Goal: Communication & Community: Ask a question

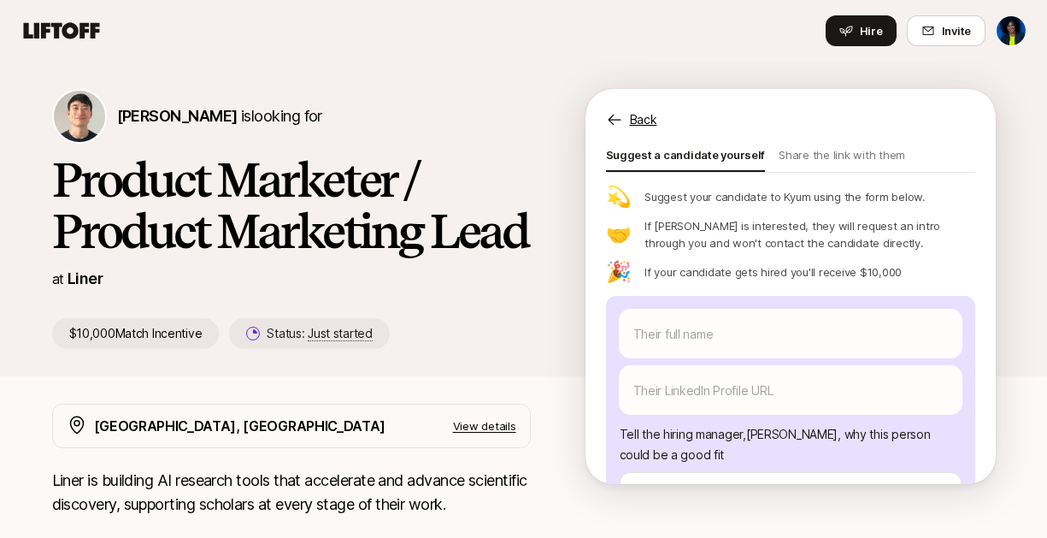
scroll to position [101, 0]
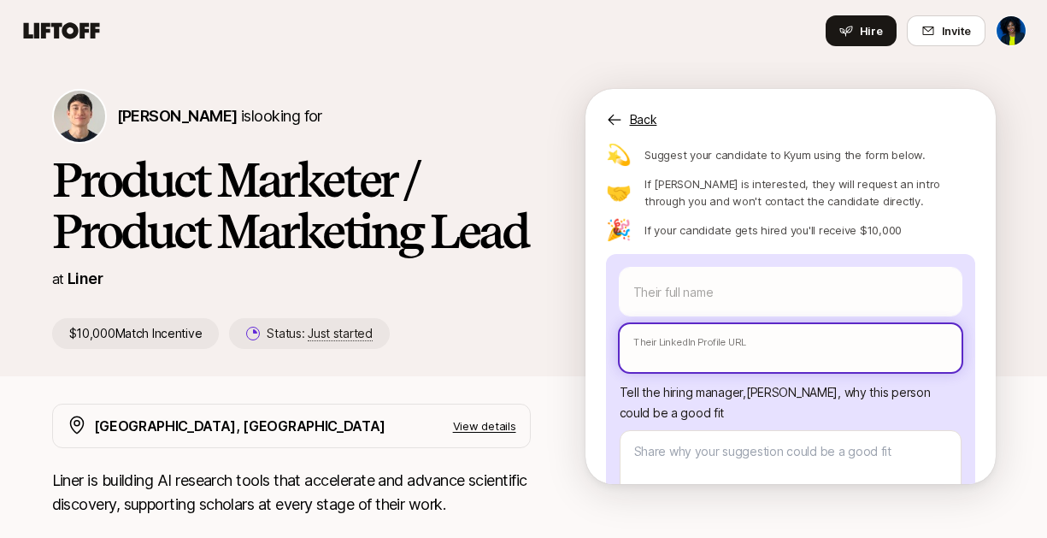
click at [775, 353] on input "text" at bounding box center [791, 348] width 342 height 48
paste input "[URL][DOMAIN_NAME]"
type input "[URL][DOMAIN_NAME]"
type textarea "x"
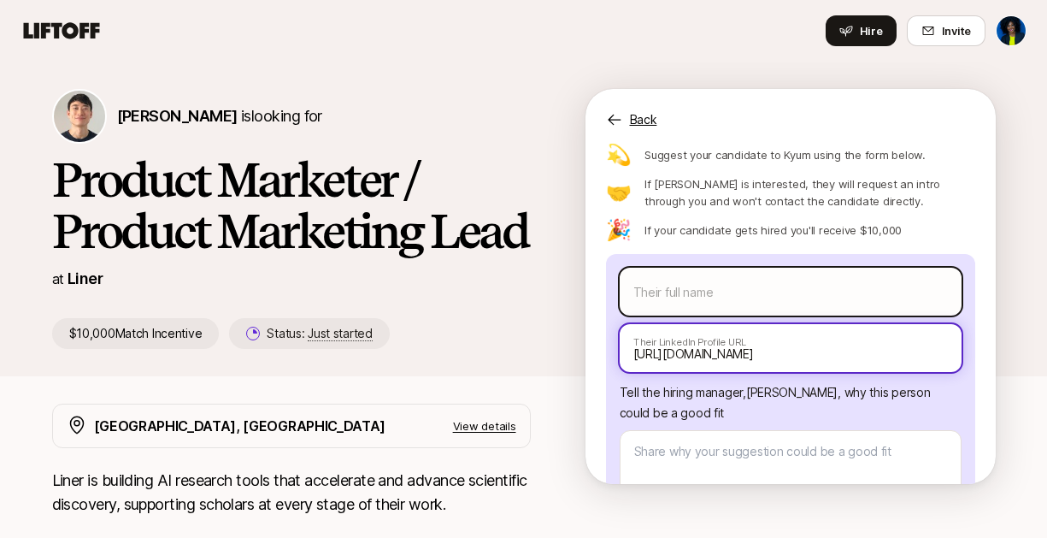
type input "[URL][DOMAIN_NAME]"
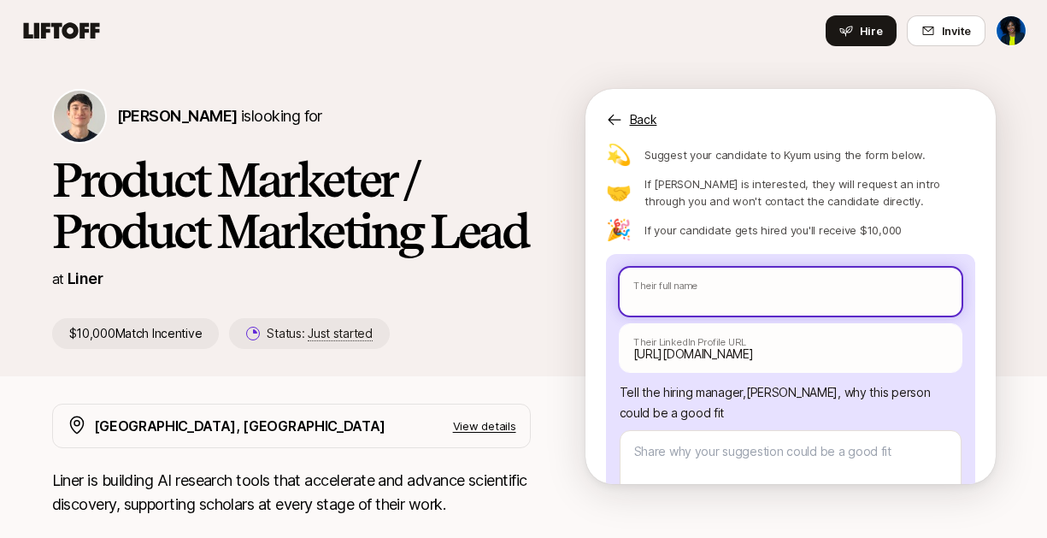
click at [768, 297] on input "text" at bounding box center [791, 292] width 342 height 48
type textarea "x"
type input "S"
type textarea "x"
type input "Sw"
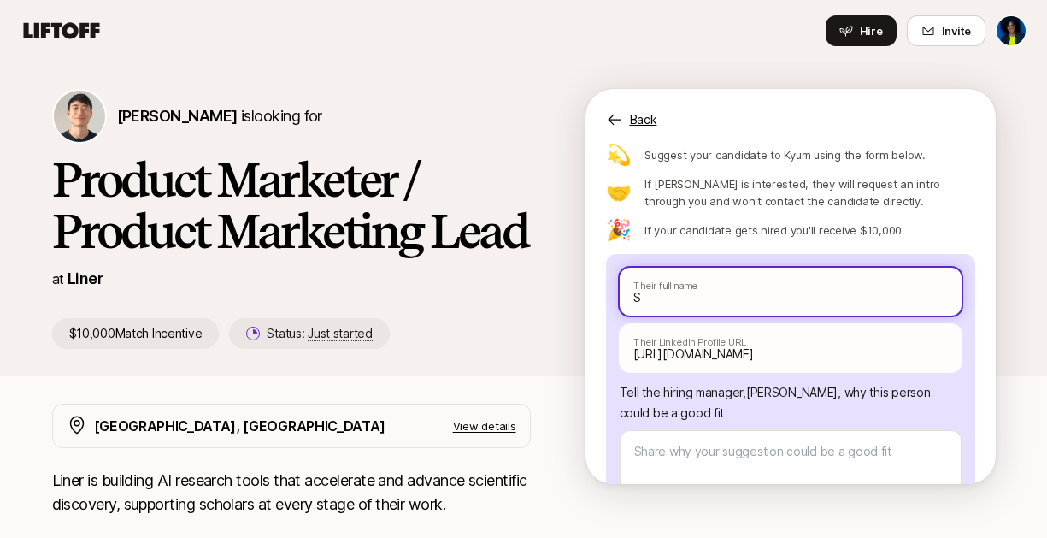
type textarea "x"
type input "Swa"
type textarea "x"
type input "Swan"
type textarea "x"
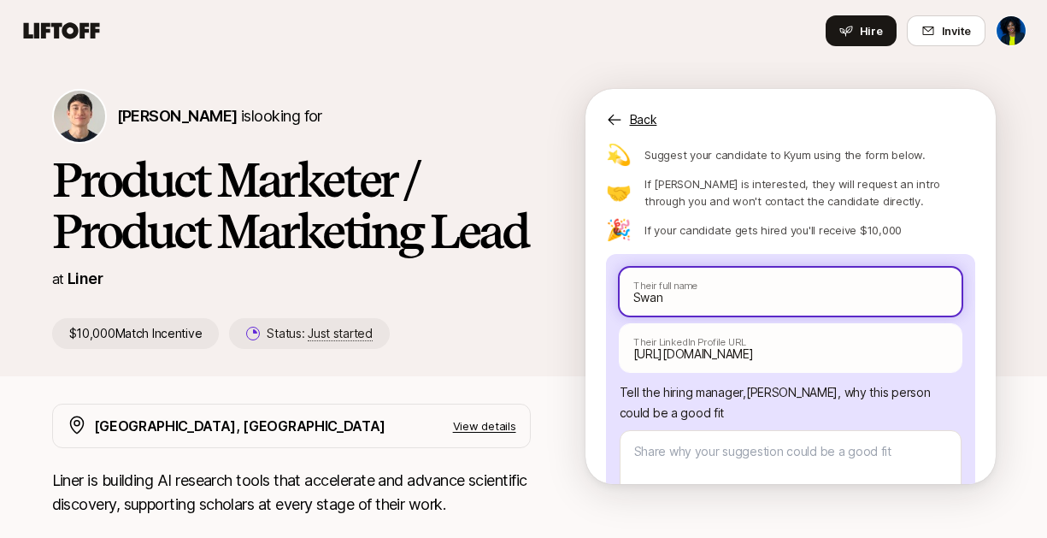
type input "[PERSON_NAME]"
type textarea "x"
type input "[PERSON_NAME]"
type textarea "x"
type input "[PERSON_NAME] K"
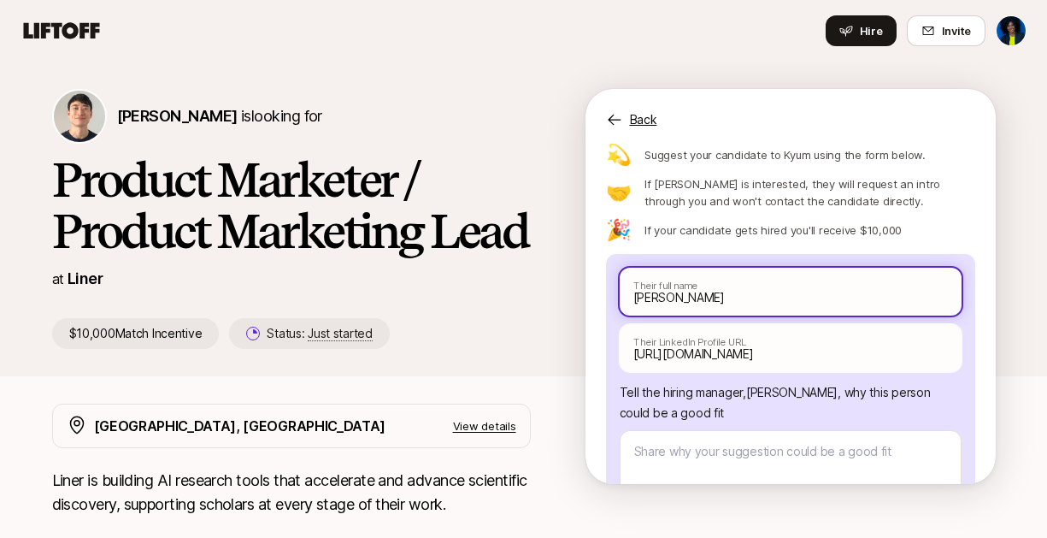
type textarea "x"
type input "[PERSON_NAME]"
type textarea "x"
type input "[PERSON_NAME] Kro"
type textarea "x"
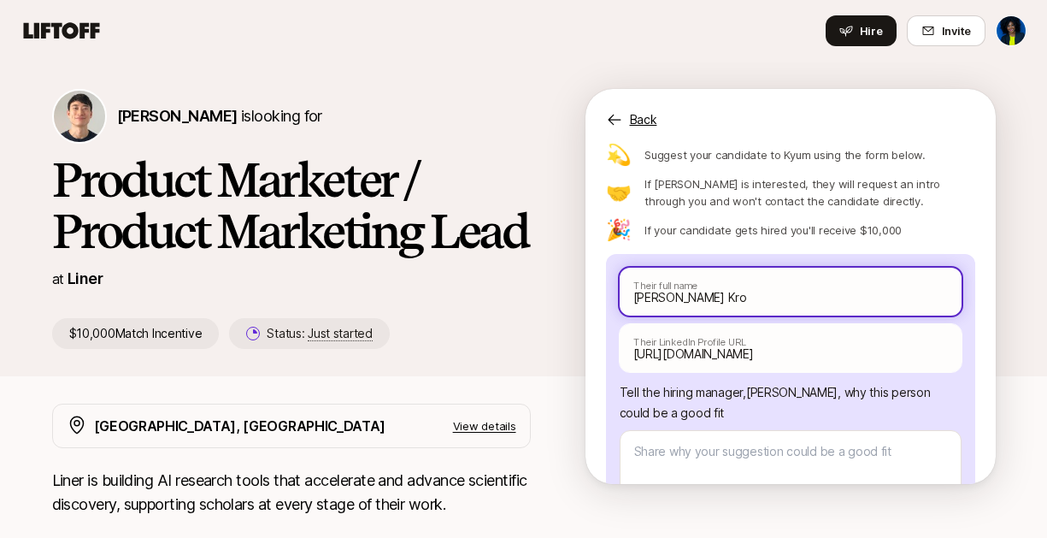
type input "[PERSON_NAME] [PERSON_NAME]"
type textarea "x"
type input "[PERSON_NAME] Kro"
type textarea "x"
type input "[PERSON_NAME] Kros"
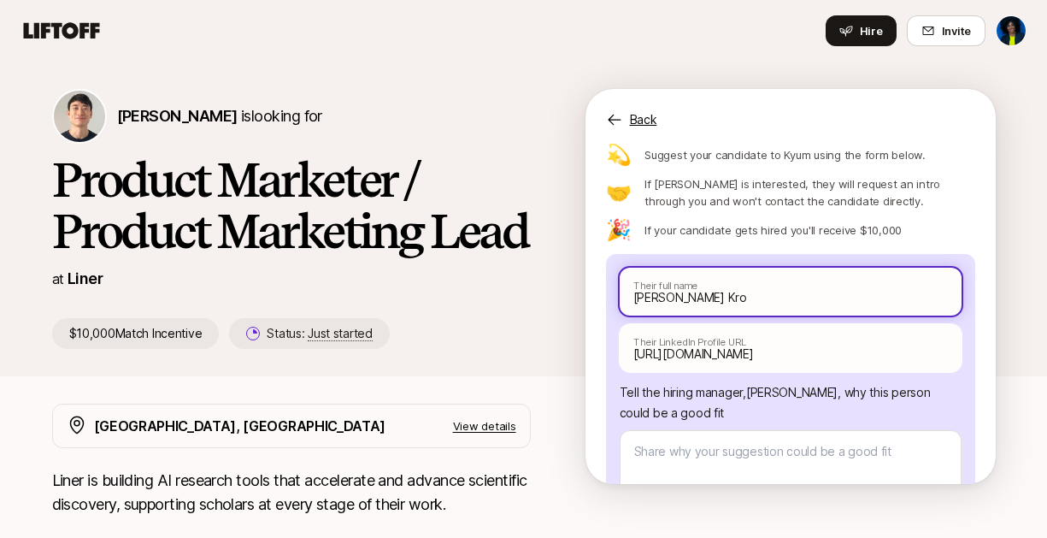
type textarea "x"
type input "[PERSON_NAME]"
type textarea "x"
type input "[PERSON_NAME]"
type textarea "x"
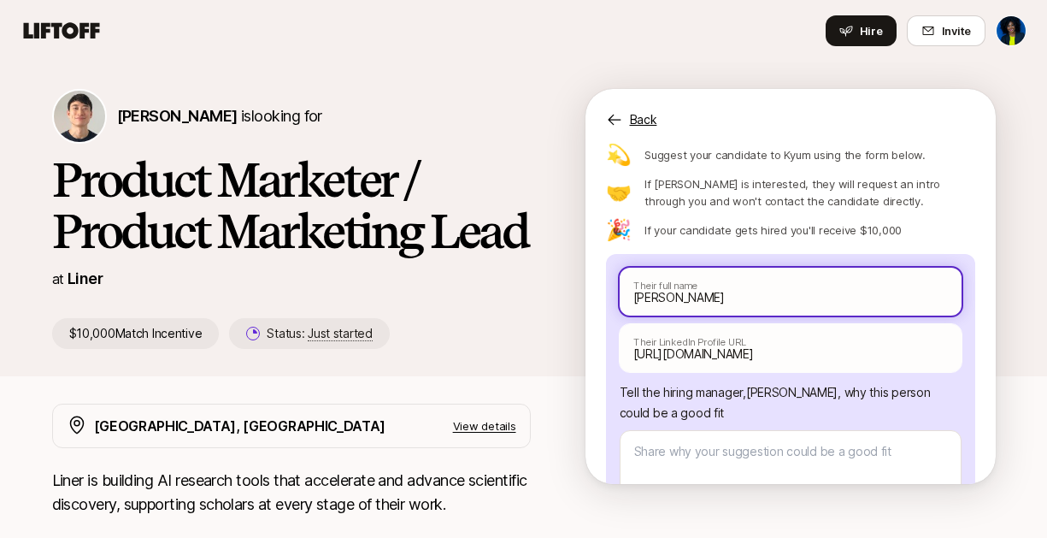
type input "[PERSON_NAME] [PERSON_NAME]"
type textarea "x"
type input "[PERSON_NAME] [PERSON_NAME]"
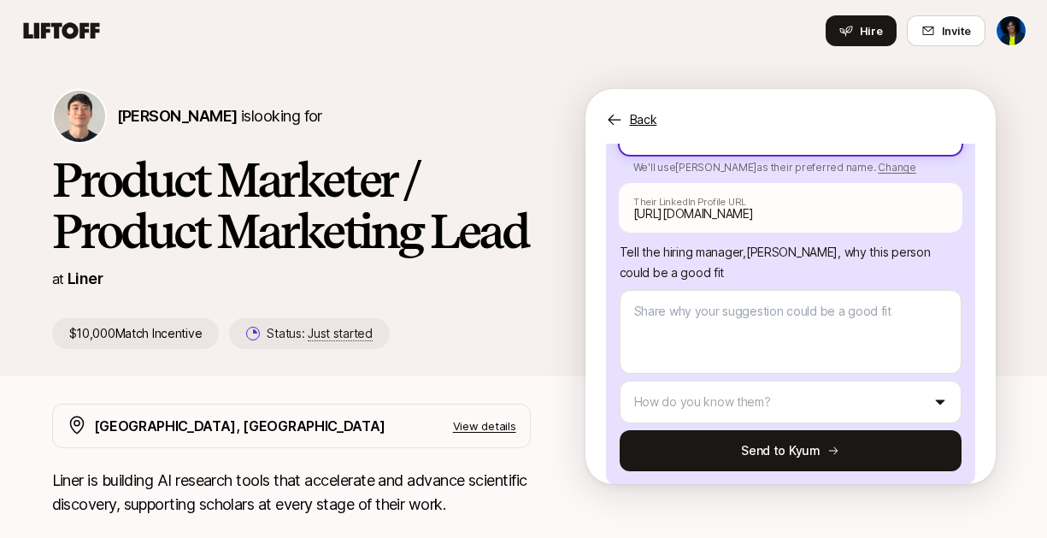
scroll to position [275, 0]
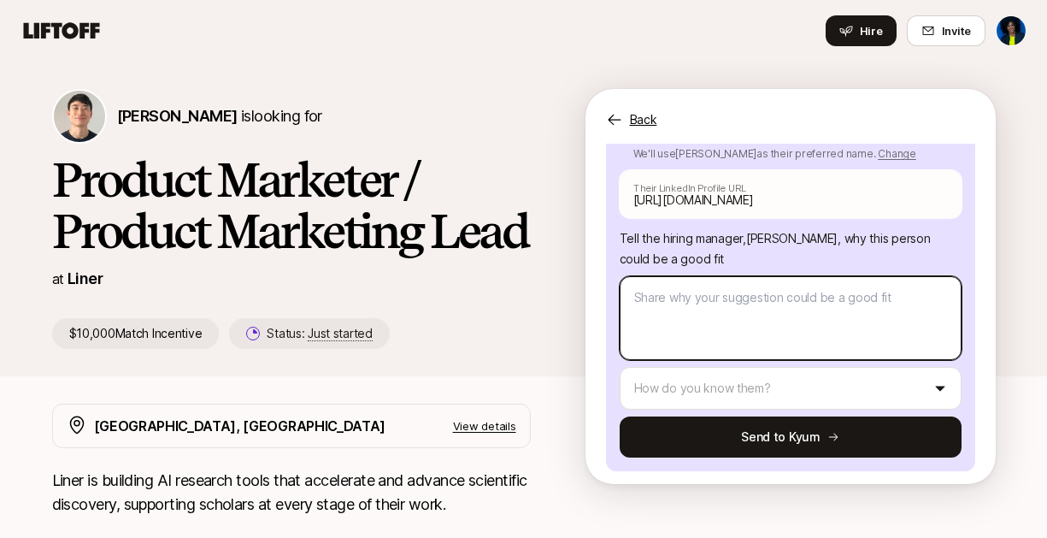
click at [708, 332] on textarea at bounding box center [791, 318] width 342 height 84
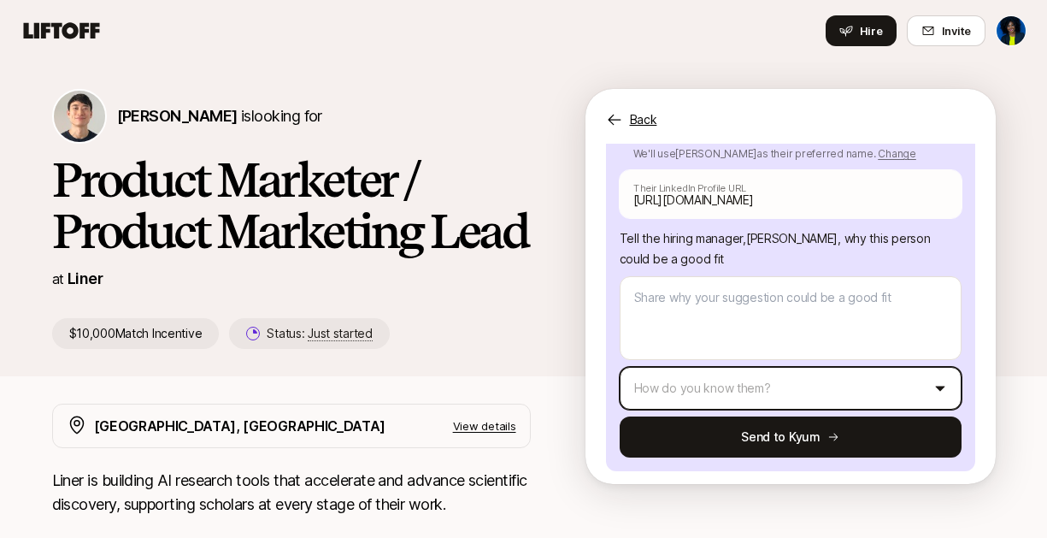
click at [705, 383] on html "Home Searches People Your Private Network Hire Hire Invite [PERSON_NAME] is loo…" at bounding box center [523, 269] width 1047 height 538
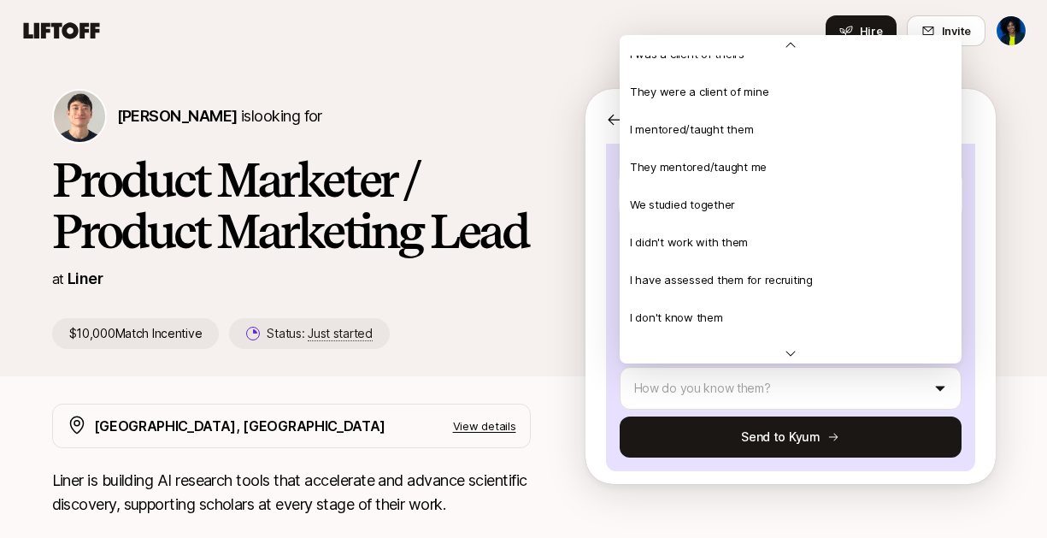
scroll to position [369, 0]
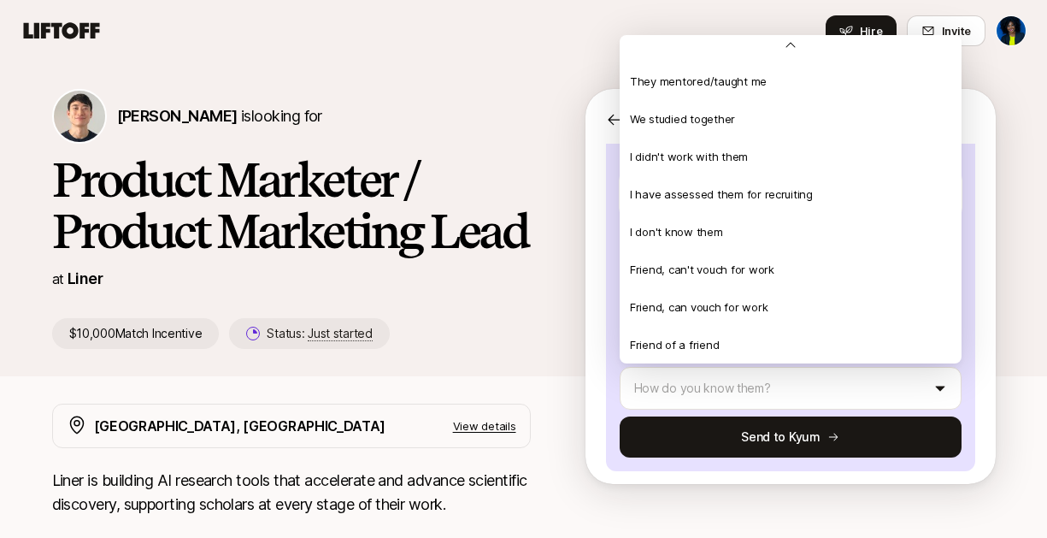
type textarea "x"
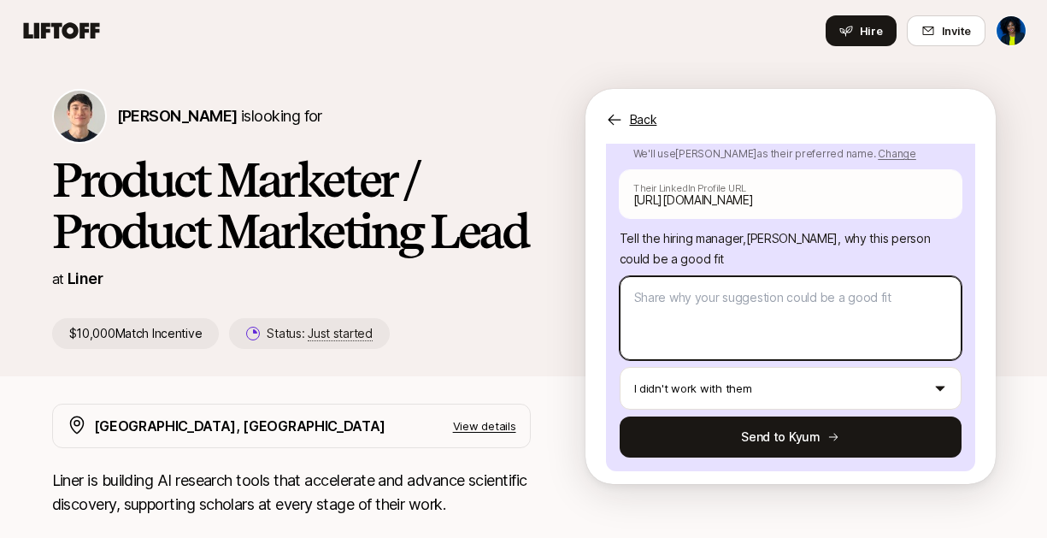
click at [768, 303] on textarea at bounding box center [791, 318] width 342 height 84
type textarea "H"
type textarea "x"
type textarea "Hi"
type textarea "x"
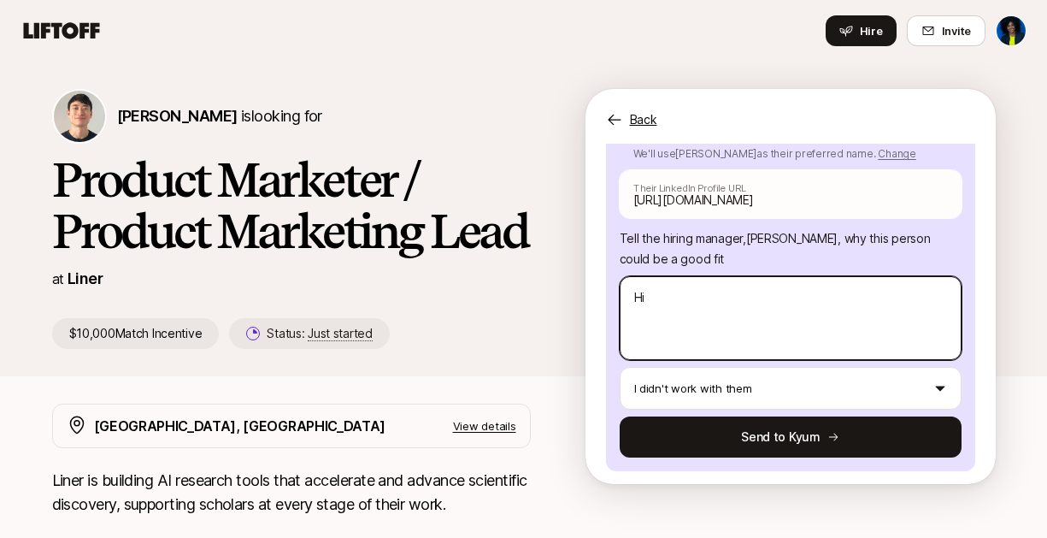
type textarea "Hi"
type textarea "x"
type textarea "Hi K"
type textarea "x"
type textarea "Hi"
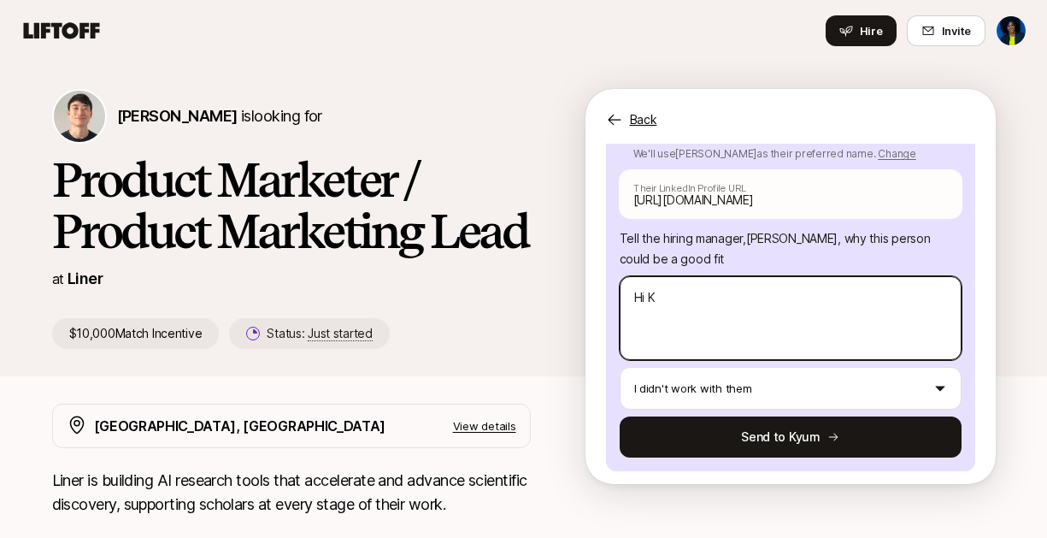
type textarea "x"
type textarea "Hi"
type textarea "x"
type textarea "H"
type textarea "x"
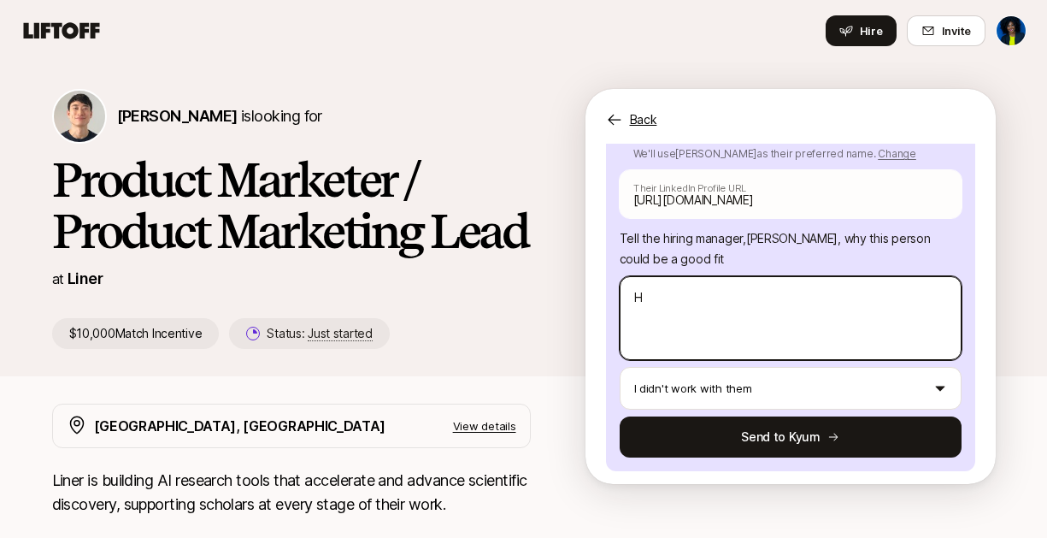
type textarea "x"
type textarea "S"
type textarea "x"
type textarea "Sw"
type textarea "x"
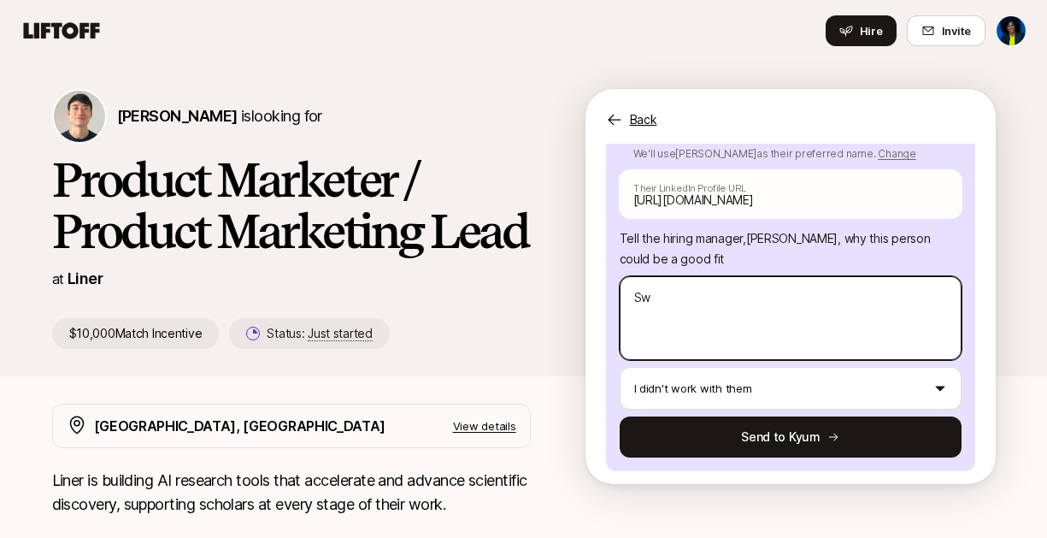
type textarea "Swa"
type textarea "x"
type textarea "Swan"
type textarea "x"
type textarea "[PERSON_NAME]"
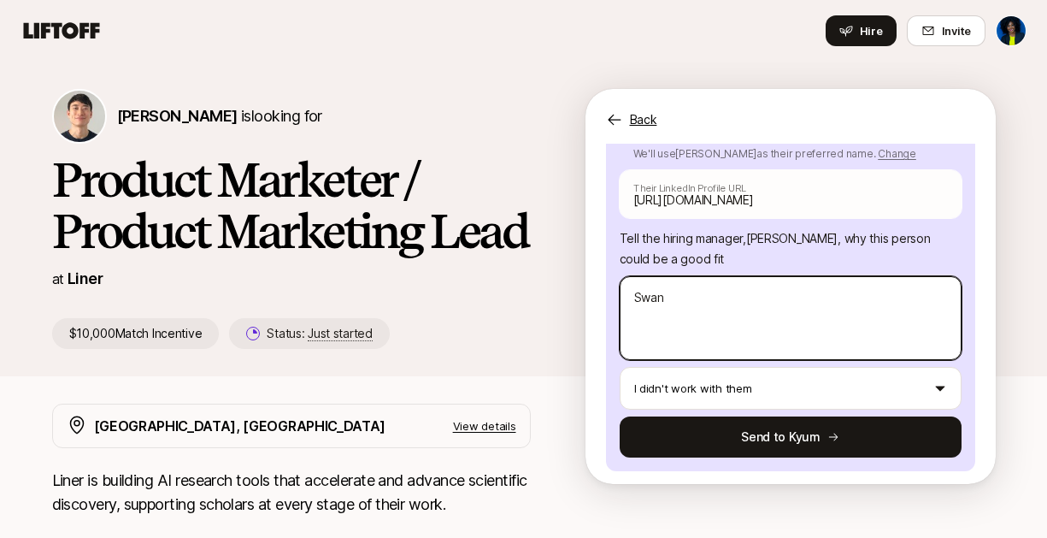
type textarea "x"
type textarea "[PERSON_NAME]"
type textarea "x"
type textarea "[PERSON_NAME] h"
type textarea "x"
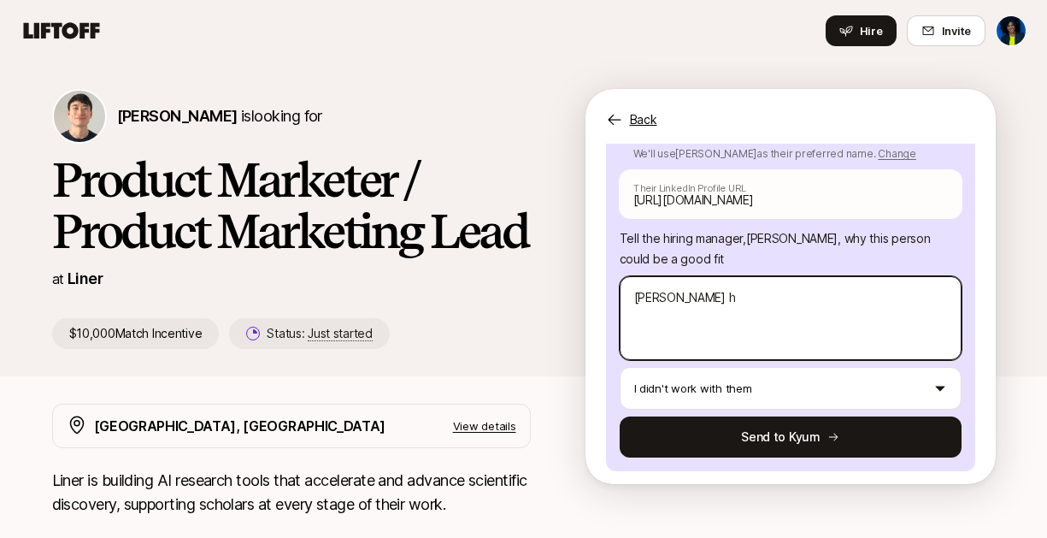
type textarea "[PERSON_NAME]"
type textarea "x"
type textarea "[PERSON_NAME] has"
type textarea "x"
type textarea "[PERSON_NAME] has"
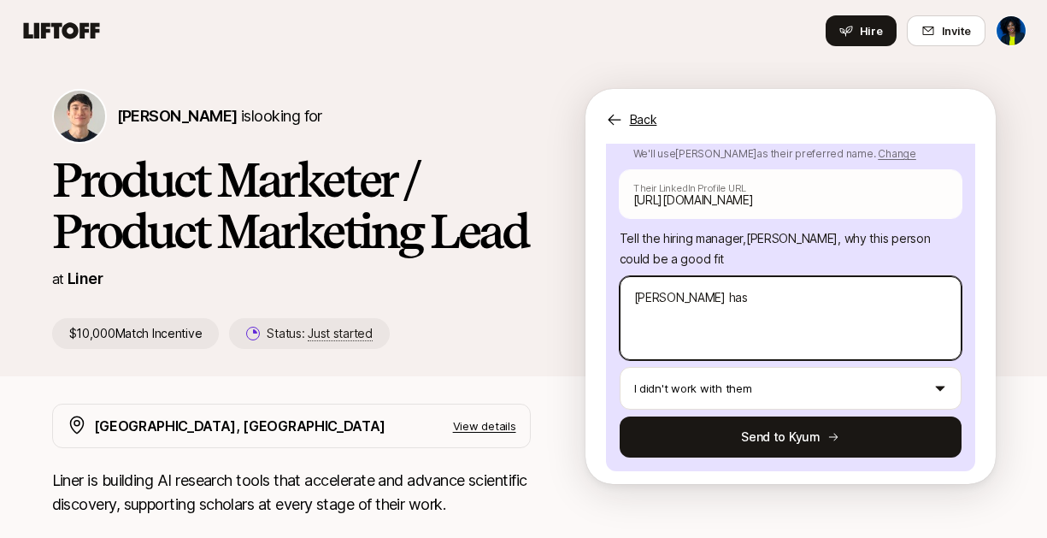
type textarea "x"
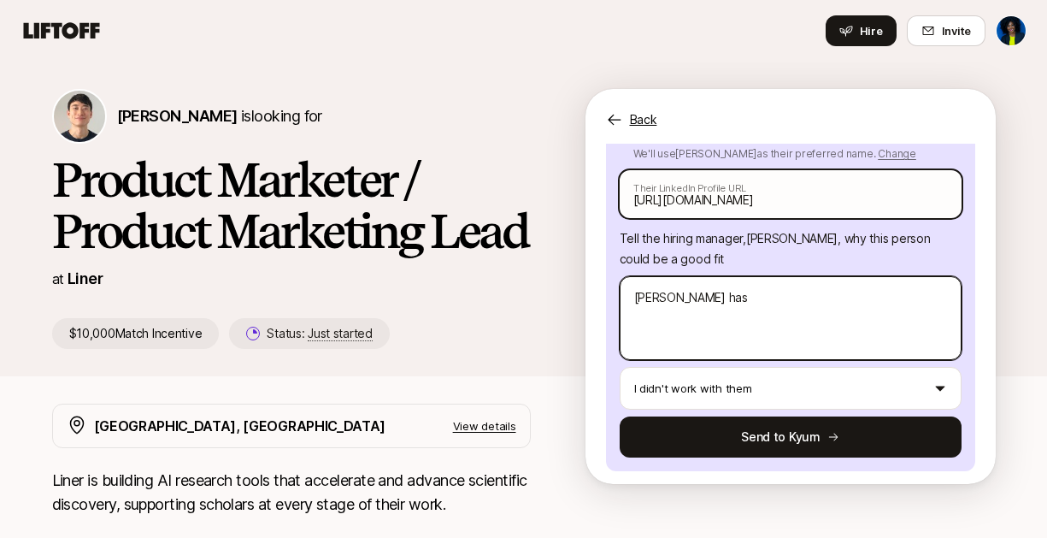
type textarea "[PERSON_NAME] has e"
type textarea "x"
type textarea "[PERSON_NAME] has ex"
type textarea "x"
type textarea "[PERSON_NAME] has ext"
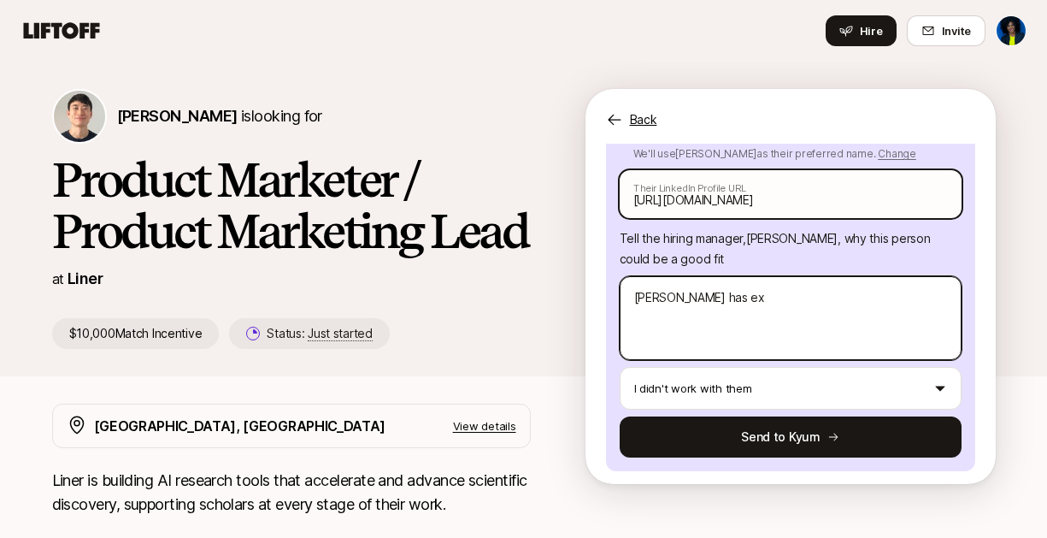
type textarea "x"
type textarea "[PERSON_NAME] has exte"
type textarea "x"
type textarea "[PERSON_NAME] has exten"
type textarea "x"
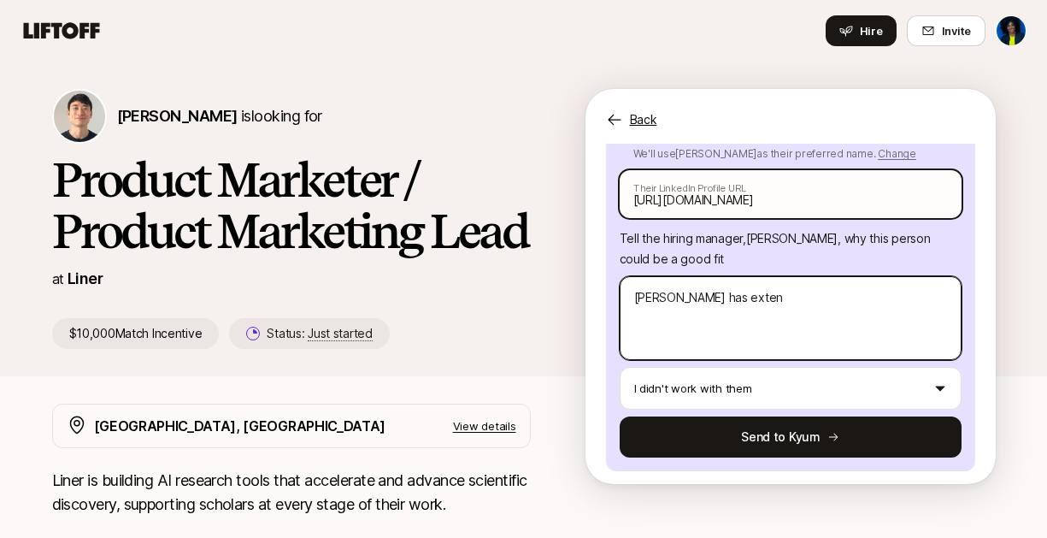
type textarea "[PERSON_NAME] has extens"
type textarea "x"
type textarea "[PERSON_NAME] has extensi"
type textarea "x"
type textarea "[PERSON_NAME] has extensiv"
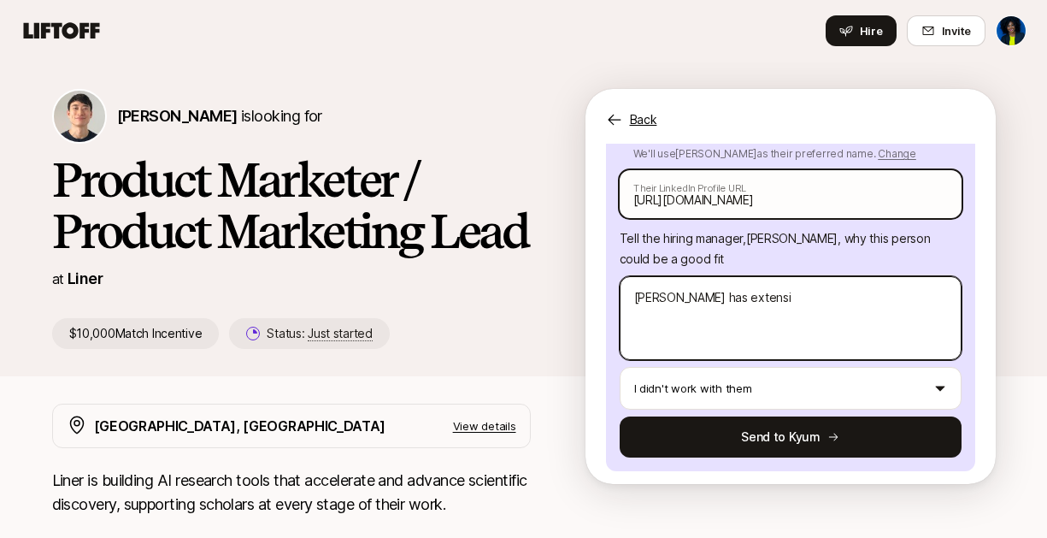
type textarea "x"
type textarea "[PERSON_NAME] has extensive"
type textarea "x"
type textarea "[PERSON_NAME] has extensive"
type textarea "x"
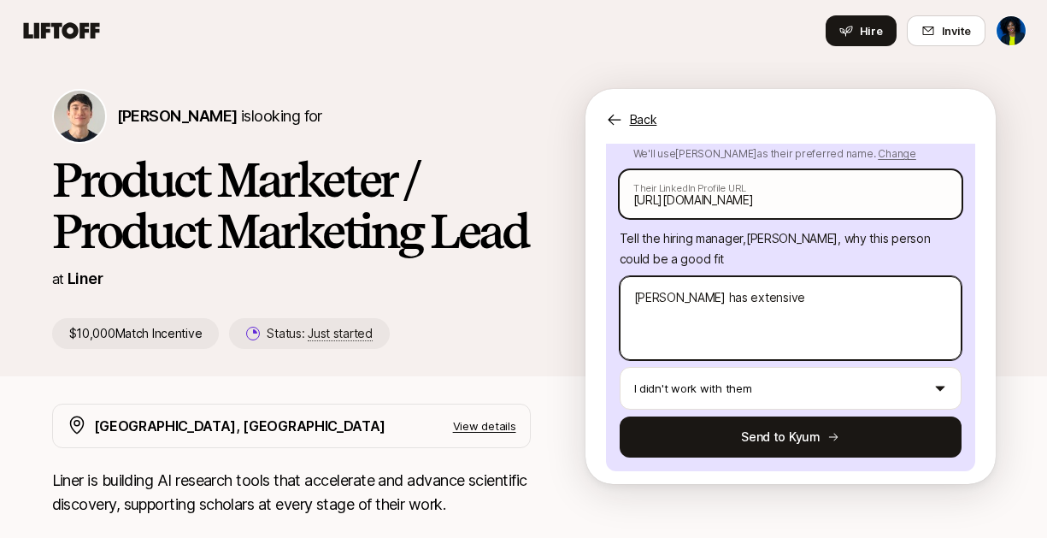
type textarea "[PERSON_NAME] has extensive e"
type textarea "x"
type textarea "[PERSON_NAME] has extensive ex"
type textarea "x"
type textarea "[PERSON_NAME] has extensive exp"
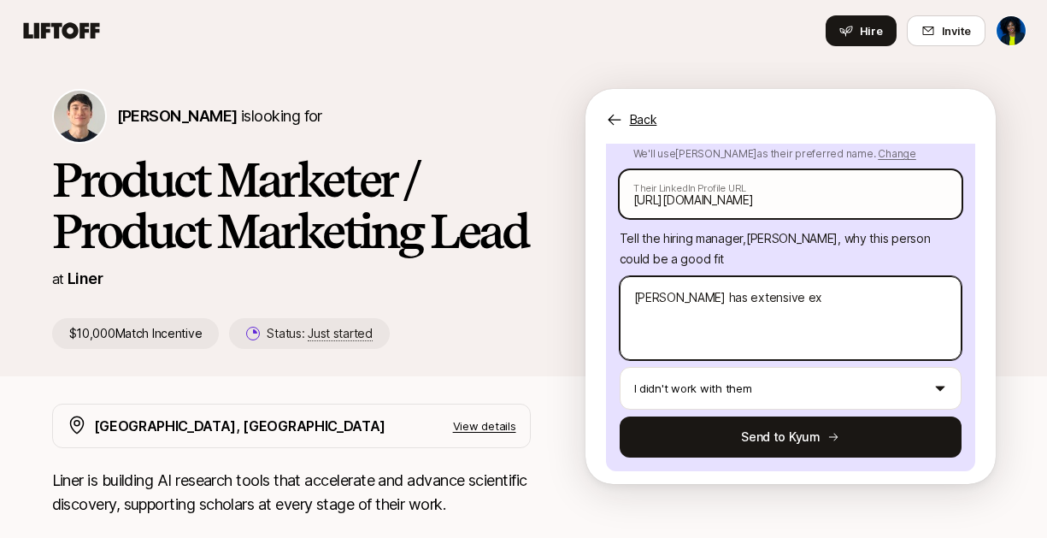
type textarea "x"
type textarea "[PERSON_NAME] has extensive expe"
type textarea "x"
type textarea "[PERSON_NAME] has extensive exper"
type textarea "x"
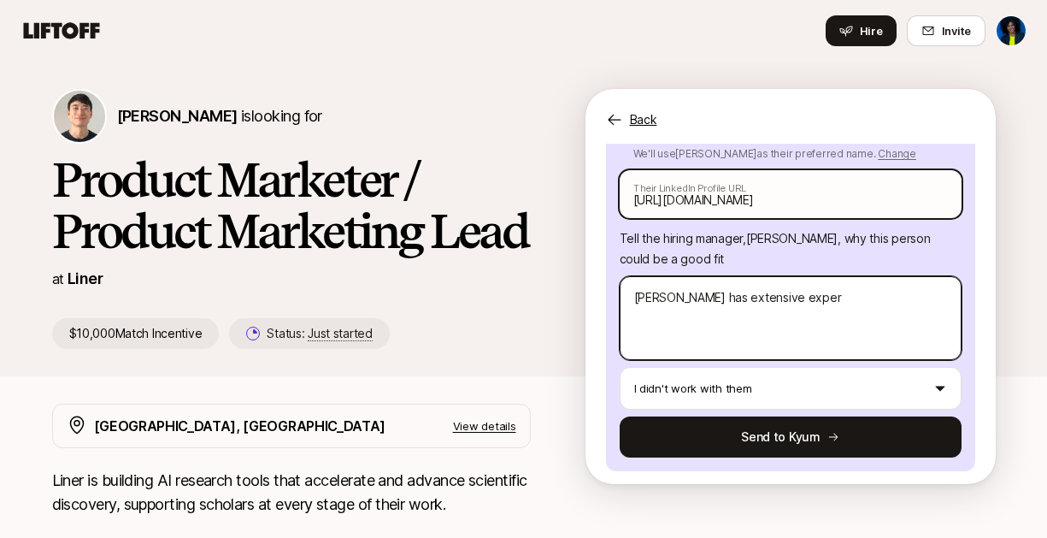
type textarea "[PERSON_NAME] has extensive experi"
type textarea "x"
type textarea "[PERSON_NAME] has extensive experie"
type textarea "x"
type textarea "[PERSON_NAME] has extensive experien"
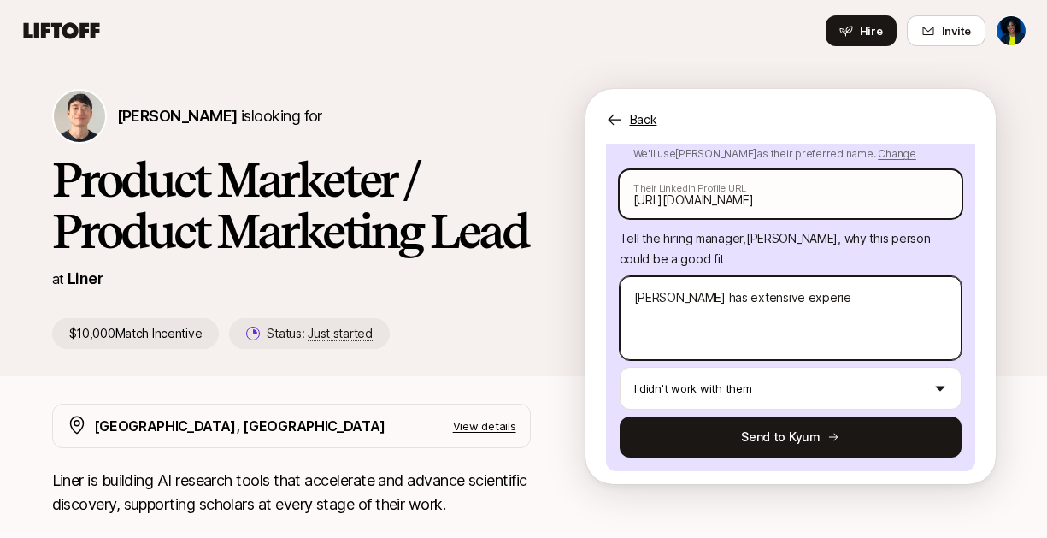
type textarea "x"
type textarea "[PERSON_NAME] has extensive experienc"
type textarea "x"
type textarea "[PERSON_NAME] has extensive experience"
type textarea "x"
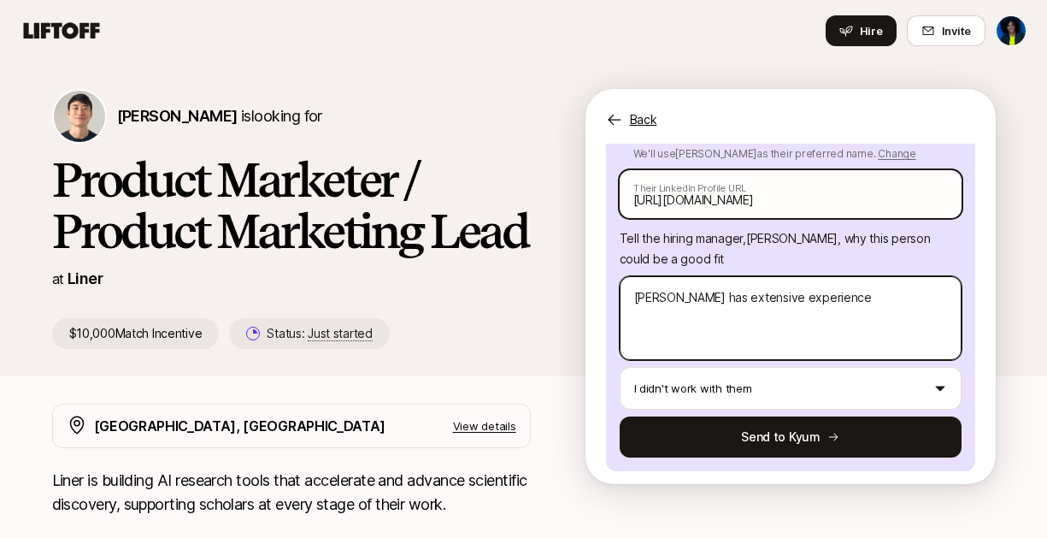
type textarea "[PERSON_NAME] has extensive experience"
type textarea "x"
type textarea "[PERSON_NAME] has extensive experience i"
type textarea "x"
type textarea "[PERSON_NAME] has extensive experience in"
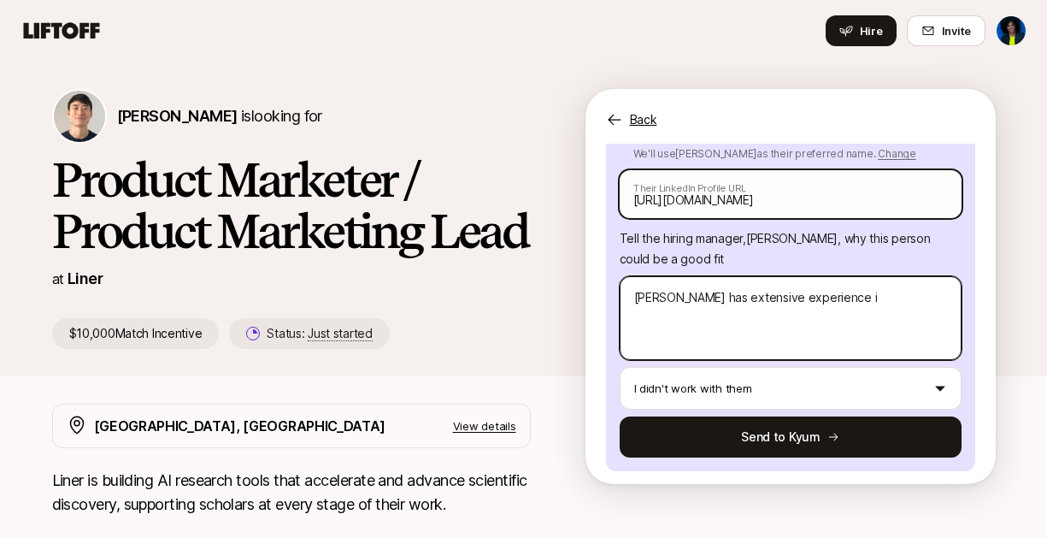
type textarea "x"
type textarea "[PERSON_NAME] has extensive experience in"
type textarea "x"
type textarea "[PERSON_NAME] has extensive experience in P"
type textarea "x"
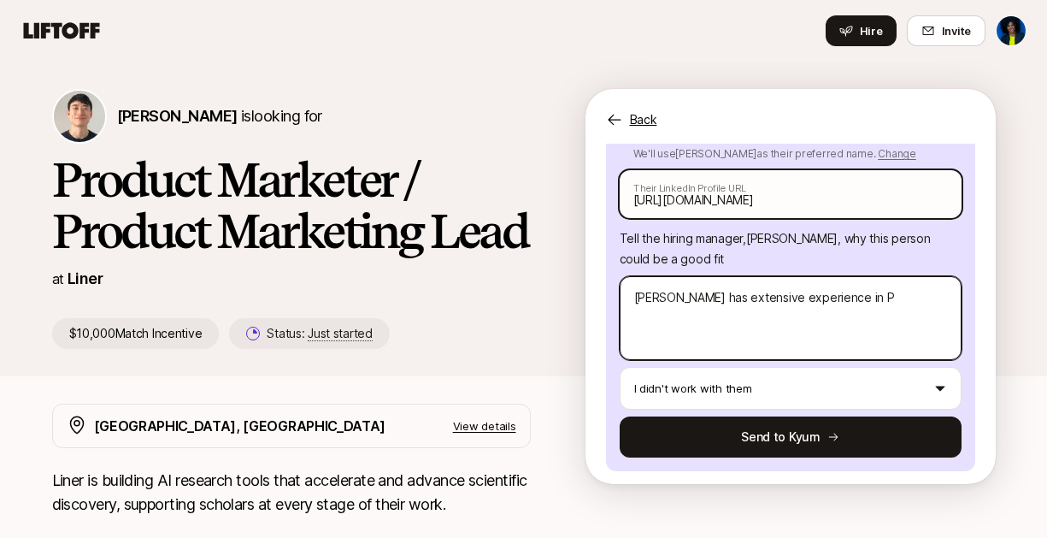
type textarea "[PERSON_NAME] has extensive experience in PM"
type textarea "x"
type textarea "[PERSON_NAME] has extensive experience in PMM"
type textarea "x"
type textarea "[PERSON_NAME] has extensive experience in PMM,"
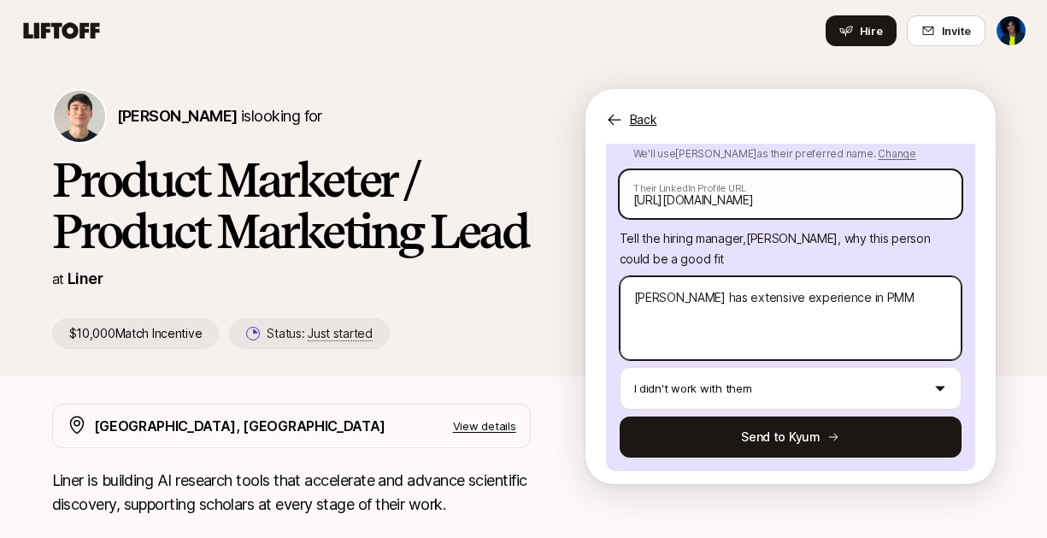
type textarea "x"
type textarea "[PERSON_NAME] has extensive experience in PMM,"
type textarea "x"
type textarea "[PERSON_NAME] has extensive experience in PMM, a"
type textarea "x"
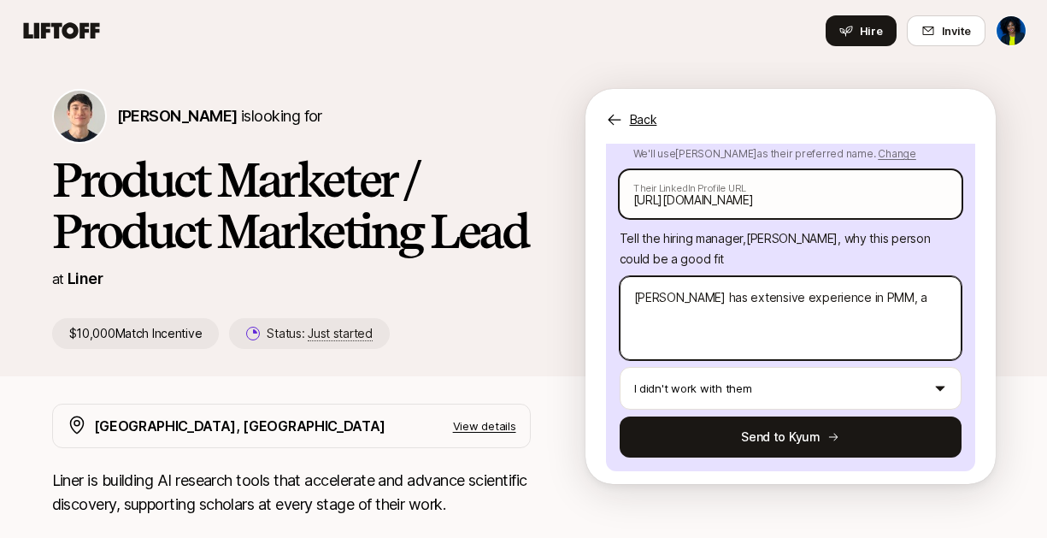
type textarea "[PERSON_NAME] has extensive experience in PMM, ac"
type textarea "x"
type textarea "[PERSON_NAME] has extensive experience in PMM, acr"
type textarea "x"
type textarea "[PERSON_NAME] has extensive experience in PMM, acro"
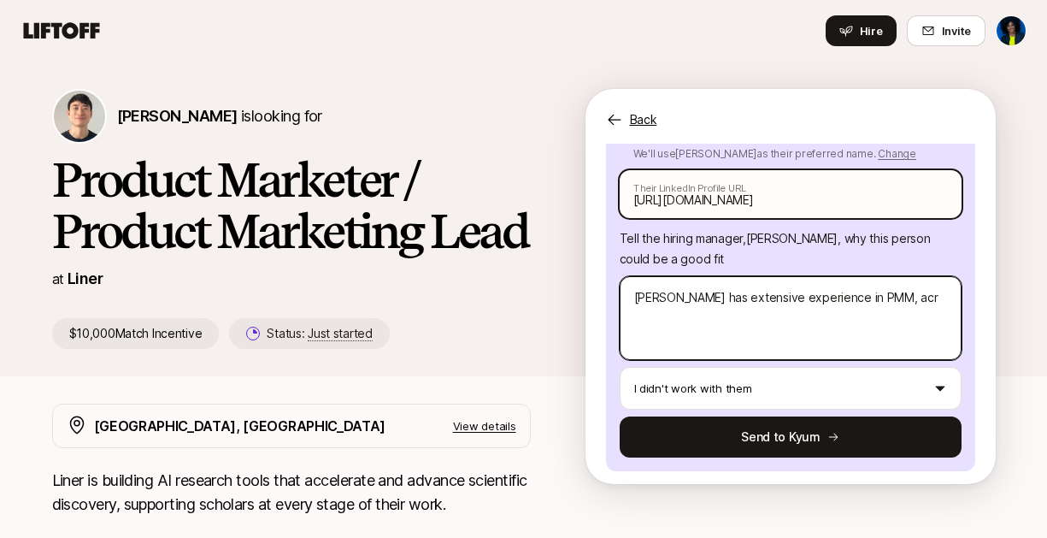
type textarea "x"
type textarea "[PERSON_NAME] has extensive experience in PMM, acros"
type textarea "x"
type textarea "[PERSON_NAME] has extensive experience in PMM, across"
type textarea "x"
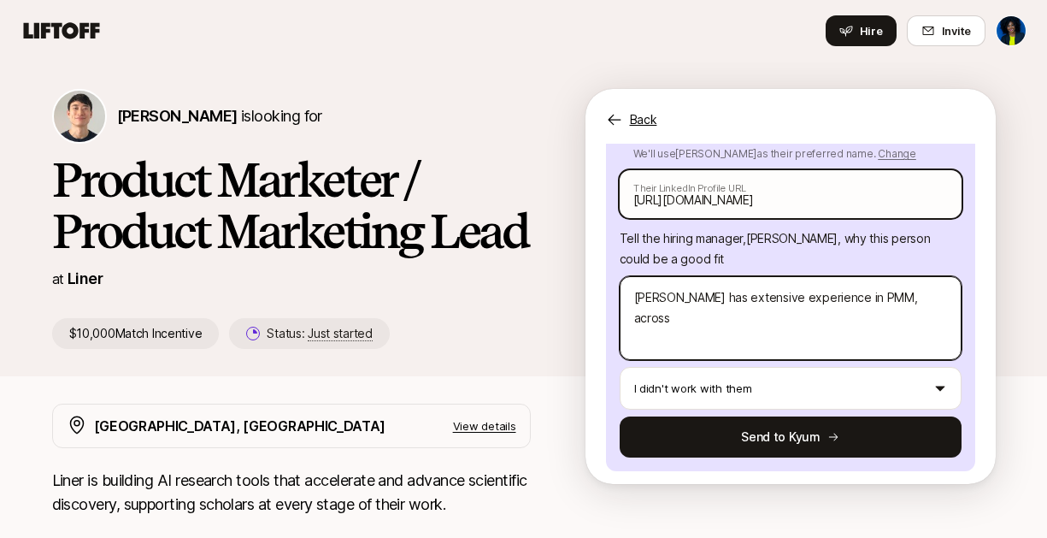
type textarea "[PERSON_NAME] has extensive experience in PMM, across"
type textarea "x"
type textarea "[PERSON_NAME] has extensive experience in PMM, across b"
type textarea "x"
type textarea "[PERSON_NAME] has extensive experience in PMM, across bo"
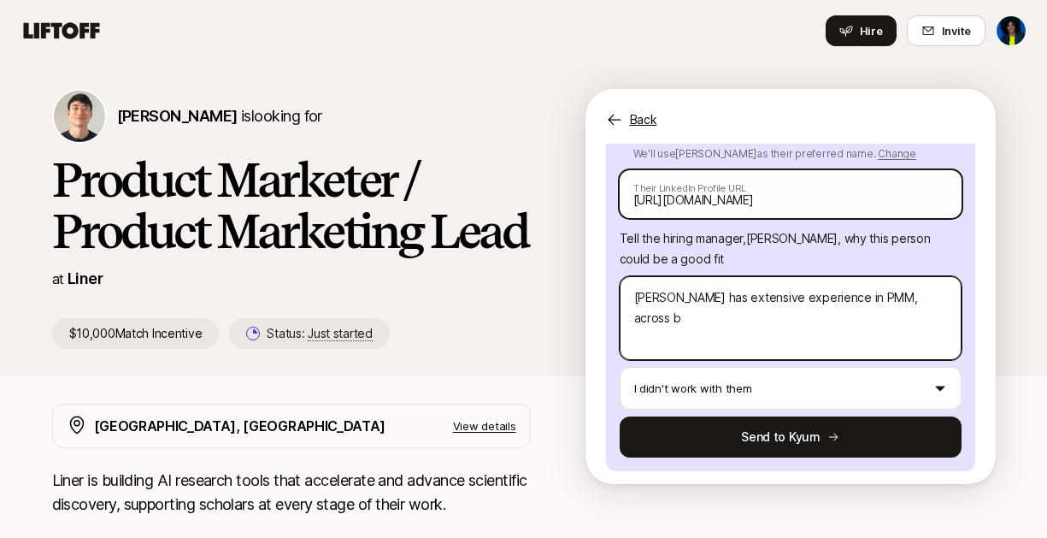
type textarea "x"
type textarea "[PERSON_NAME] has extensive experience in PMM, across bot"
type textarea "x"
type textarea "[PERSON_NAME] has extensive experience in PMM, across both"
type textarea "x"
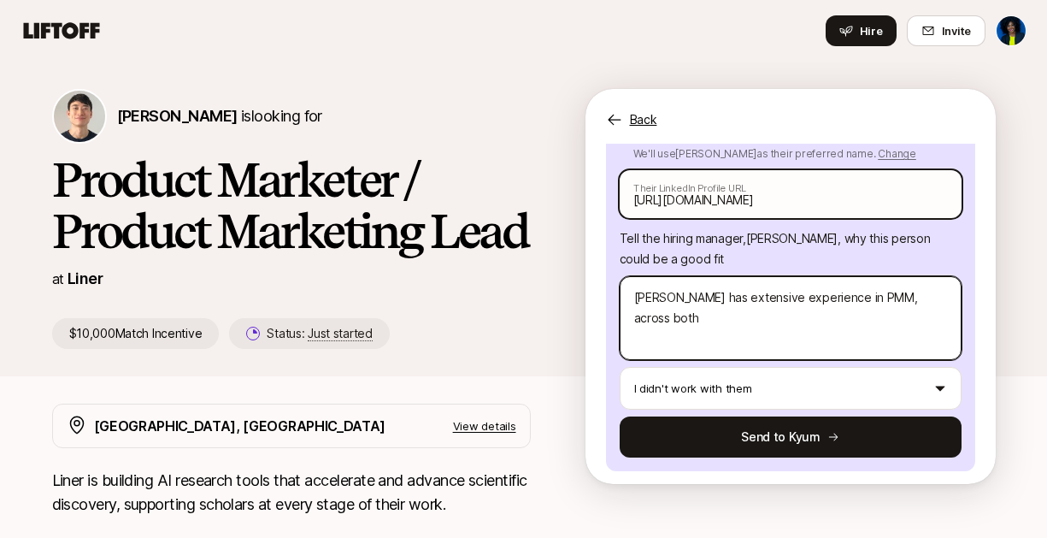
type textarea "[PERSON_NAME] has extensive experience in PMM, across both"
type textarea "x"
type textarea "[PERSON_NAME] has extensive experience in PMM, across both l"
type textarea "x"
type textarea "[PERSON_NAME] has extensive experience in PMM, across both la"
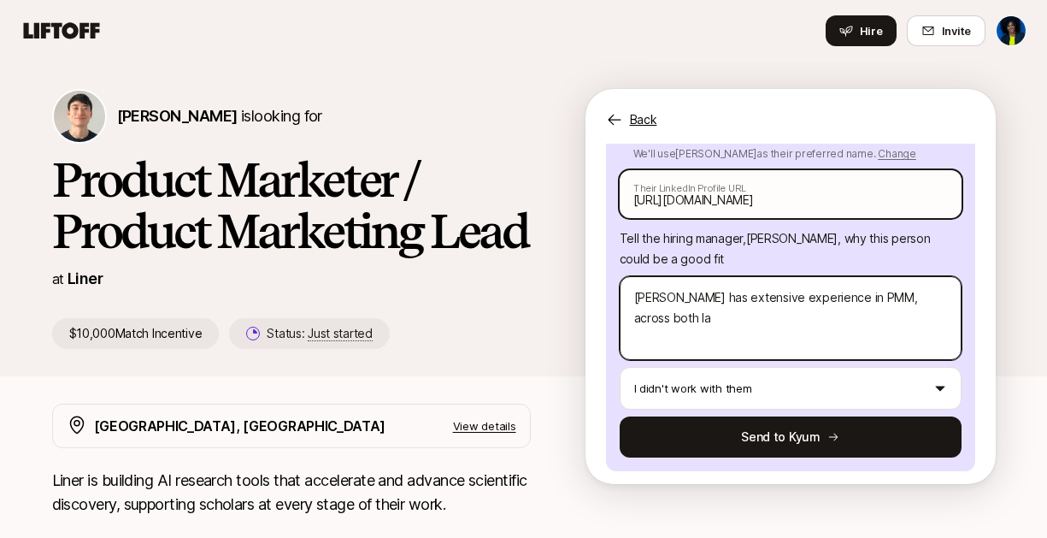
type textarea "x"
type textarea "[PERSON_NAME] has extensive experience in PMM, across both lar"
type textarea "x"
type textarea "[PERSON_NAME] has extensive experience in PMM, across both larg"
type textarea "x"
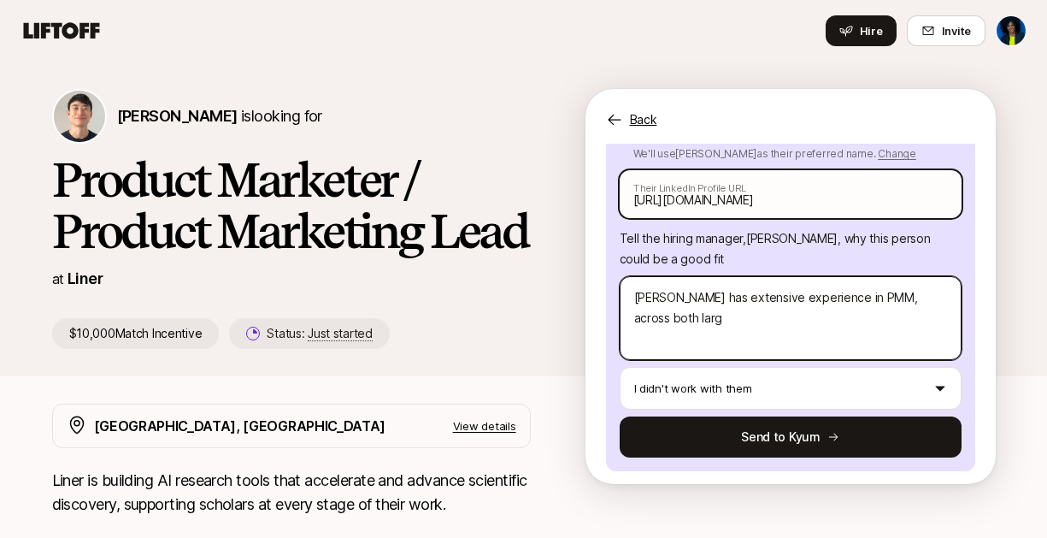
type textarea "[PERSON_NAME] has extensive experience in PMM, across both large"
type textarea "x"
type textarea "[PERSON_NAME] has extensive experience in PMM, across both larger"
type textarea "x"
type textarea "[PERSON_NAME] has extensive experience in PMM, across both larger"
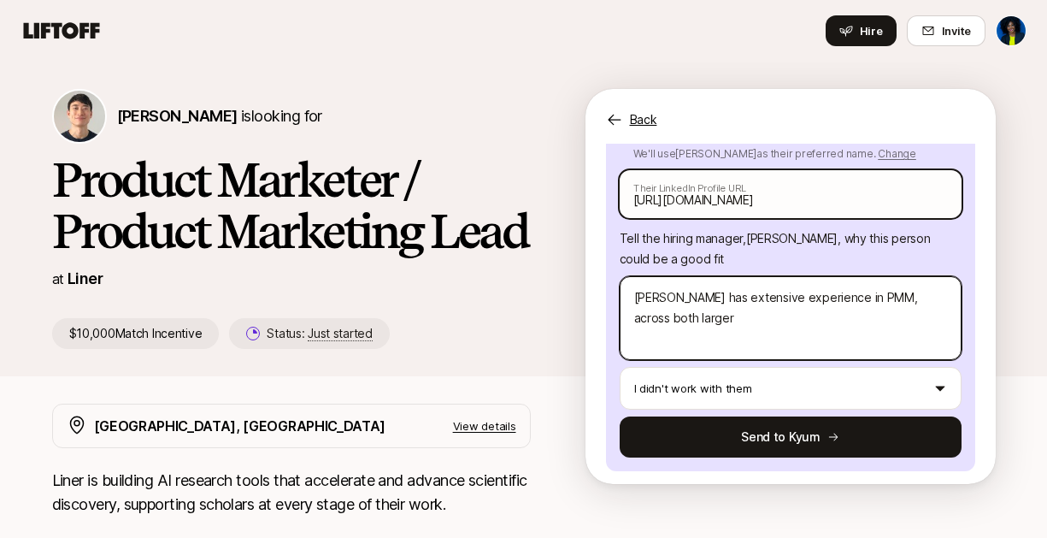
type textarea "x"
type textarea "[PERSON_NAME] has extensive experience in PMM, across both larger t"
type textarea "x"
type textarea "[PERSON_NAME] has extensive experience in PMM, across both larger te"
type textarea "x"
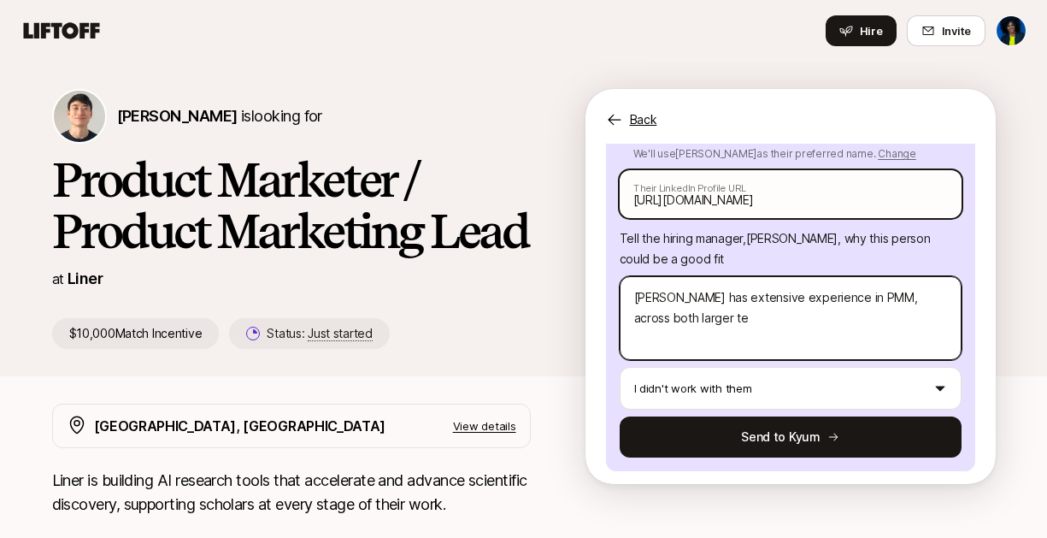
type textarea "[PERSON_NAME] has extensive experience in PMM, across both larger tec"
type textarea "x"
type textarea "[PERSON_NAME] has extensive experience in PMM, across both larger tech"
type textarea "x"
type textarea "[PERSON_NAME] has extensive experience in PMM, across both larger tech"
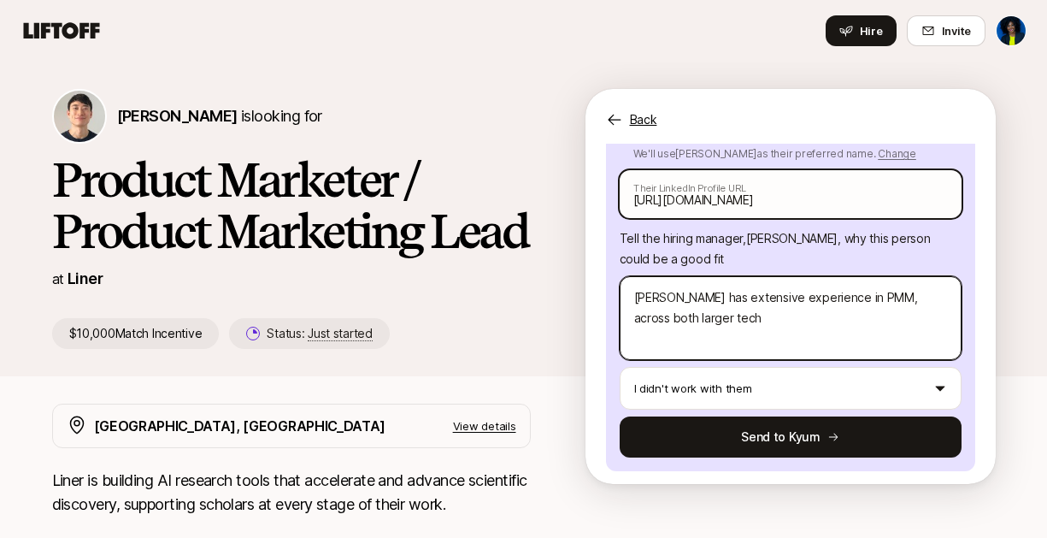
type textarea "x"
type textarea "[PERSON_NAME] has extensive experience in PMM, across both larger tech o"
type textarea "x"
type textarea "[PERSON_NAME] has extensive experience in PMM, across both larger tech og"
type textarea "x"
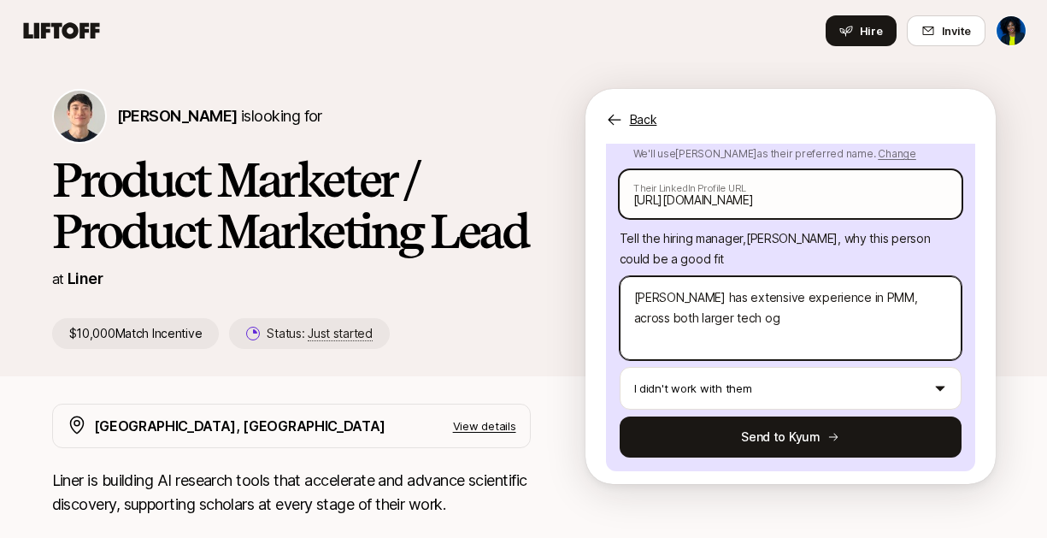
type textarea "[PERSON_NAME] has extensive experience in PMM, across both larger tech o"
type textarea "x"
type textarea "[PERSON_NAME] has extensive experience in PMM, across both larger tech or"
type textarea "x"
type textarea "[PERSON_NAME] has extensive experience in PMM, across both larger tech org"
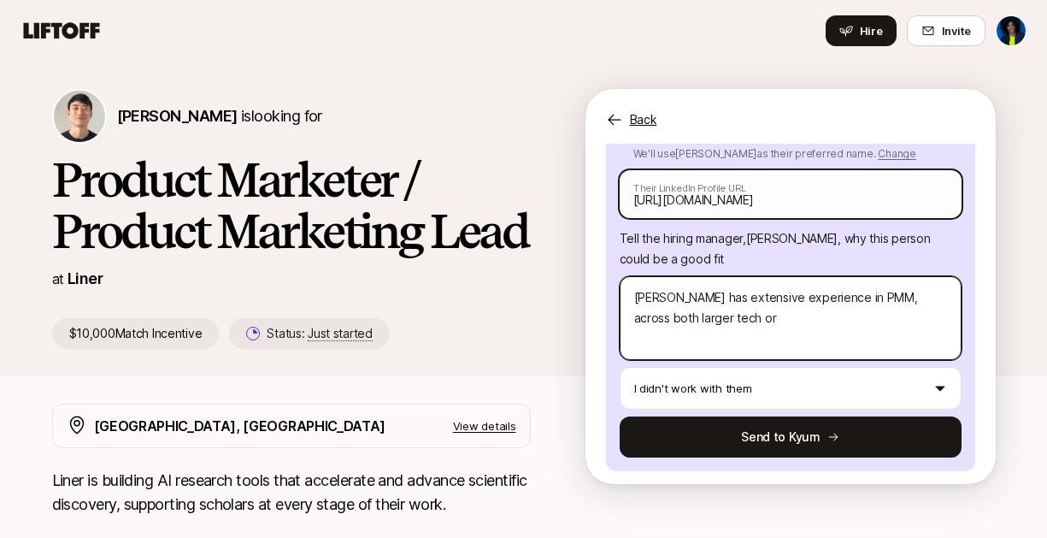
type textarea "x"
type textarea "[PERSON_NAME] has extensive experience in PMM, across both larger tech orga"
type textarea "x"
type textarea "[PERSON_NAME] has extensive experience in PMM, across both larger tech organ"
type textarea "x"
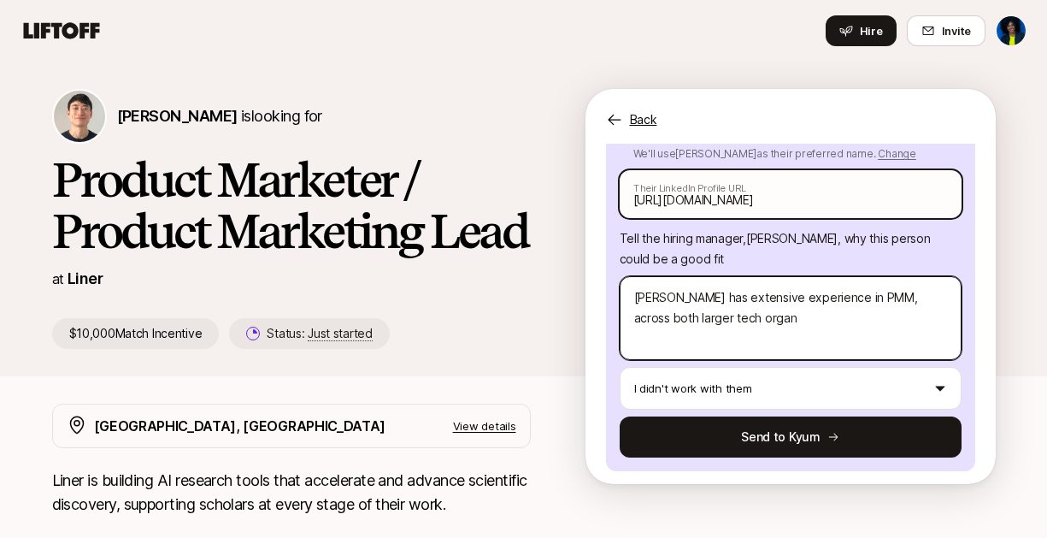
type textarea "[PERSON_NAME] has extensive experience in PMM, across both larger tech organi"
type textarea "x"
type textarea "[PERSON_NAME] has extensive experience in PMM, across both larger tech organiz"
type textarea "x"
type textarea "[PERSON_NAME] has extensive experience in PMM, across both larger tech organiza"
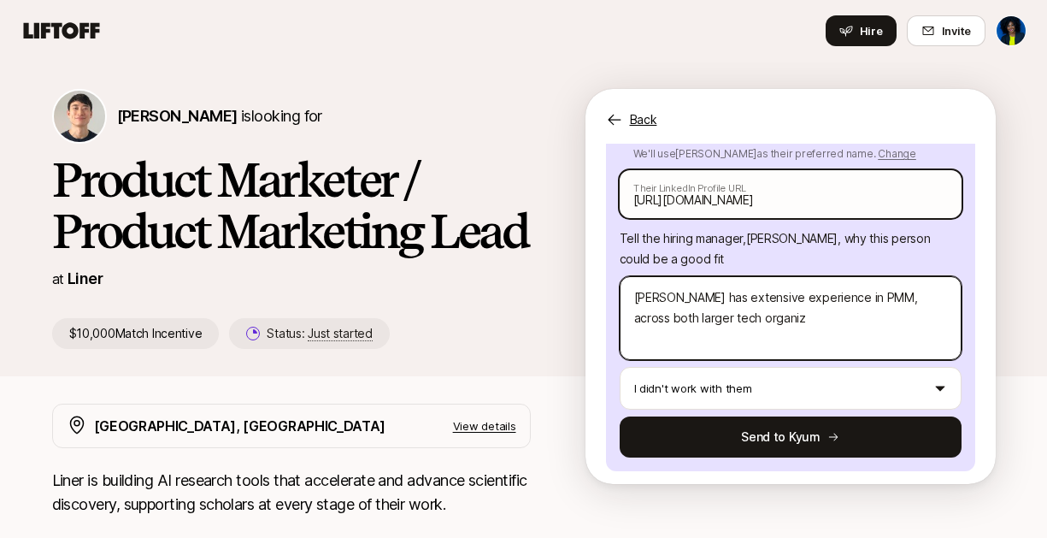
type textarea "x"
type textarea "[PERSON_NAME] has extensive experience in PMM, across both larger tech organizat"
type textarea "x"
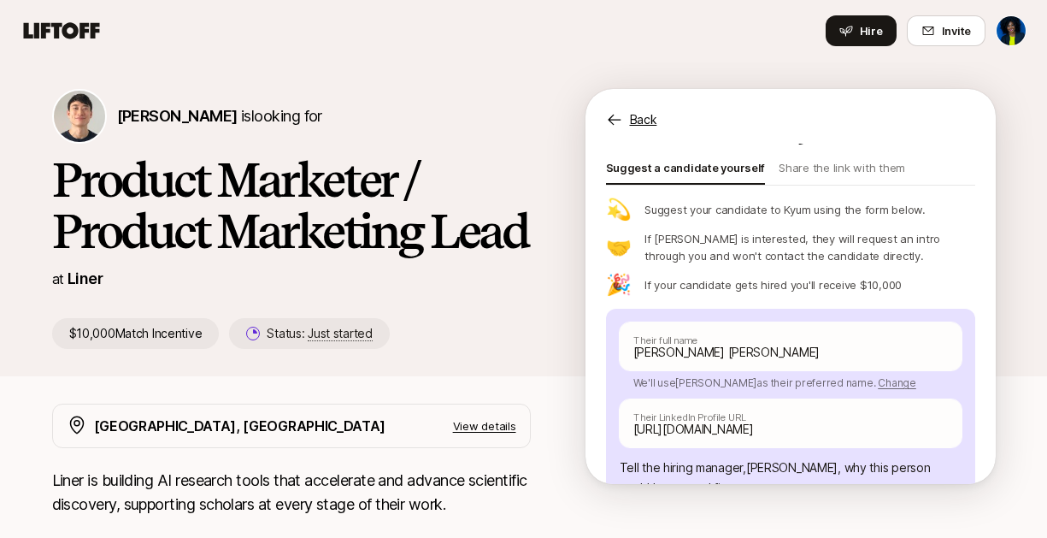
scroll to position [385, 0]
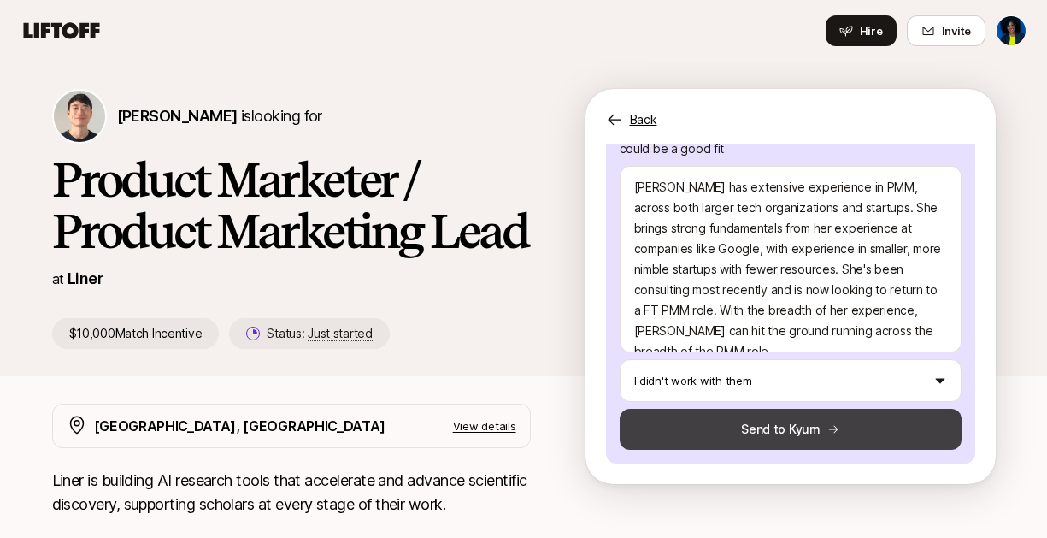
click at [827, 424] on icon at bounding box center [833, 429] width 12 height 12
